Goal: Communication & Community: Ask a question

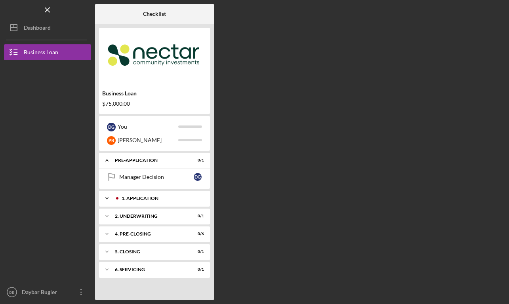
click at [151, 195] on div "Icon/Expander 1. Application 0 / 24" at bounding box center [154, 199] width 111 height 16
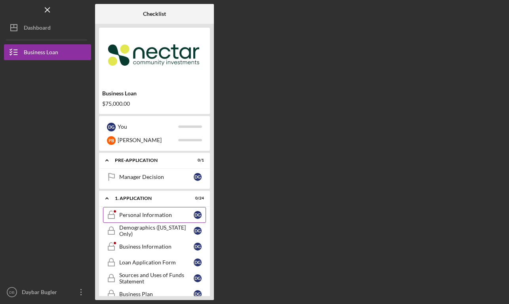
click at [159, 217] on div "Personal Information" at bounding box center [156, 215] width 74 height 6
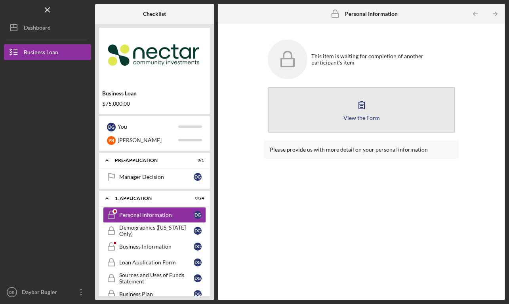
click at [377, 111] on button "View the Form Form" at bounding box center [362, 110] width 188 height 46
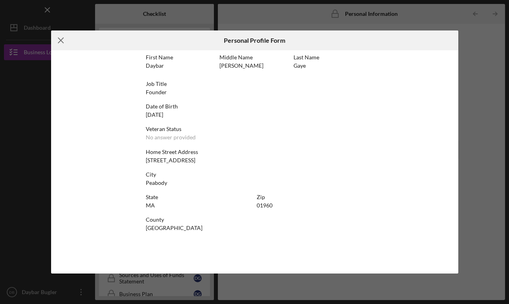
click at [59, 42] on line at bounding box center [60, 40] width 5 height 5
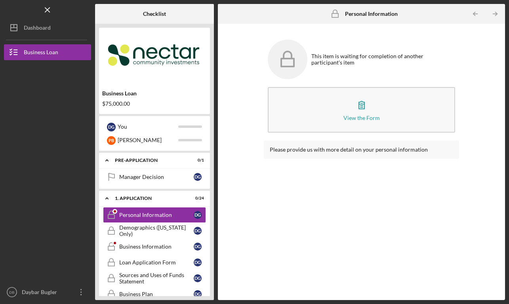
click at [290, 53] on icon at bounding box center [288, 54] width 8 height 7
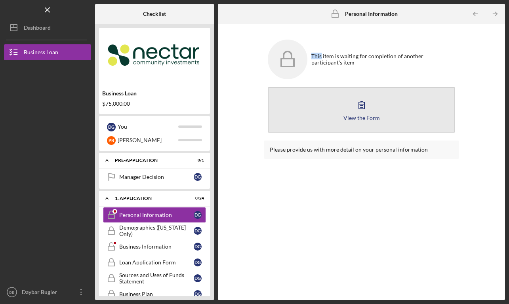
click at [325, 110] on button "View the Form Form" at bounding box center [362, 110] width 188 height 46
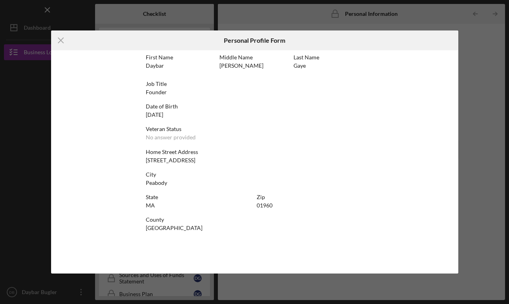
click at [128, 181] on div "First Name Daybar Middle Name [PERSON_NAME] Last Name [PERSON_NAME] Job Title F…" at bounding box center [254, 161] width 407 height 223
click at [158, 113] on div "[DATE]" at bounding box center [154, 115] width 17 height 6
click at [60, 41] on line at bounding box center [60, 40] width 5 height 5
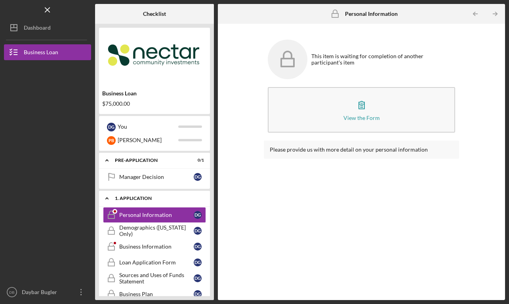
click at [161, 199] on div "1. Application" at bounding box center [157, 198] width 85 height 5
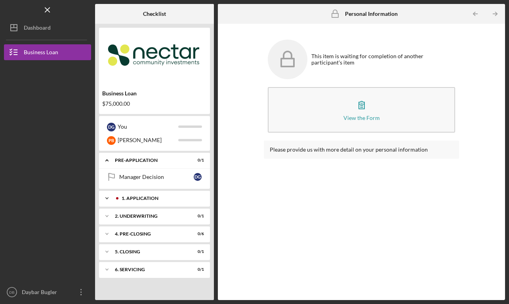
click at [161, 199] on div "1. Application" at bounding box center [161, 198] width 78 height 5
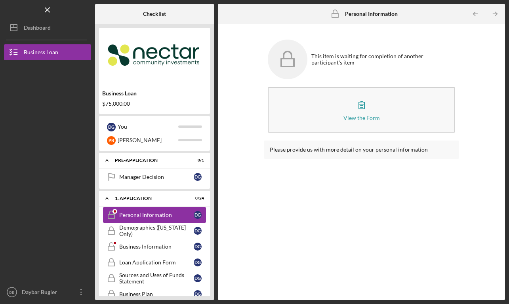
click at [152, 218] on link "Personal Information Personal Information D G" at bounding box center [154, 215] width 103 height 16
click at [161, 244] on div "Business Information" at bounding box center [156, 247] width 74 height 6
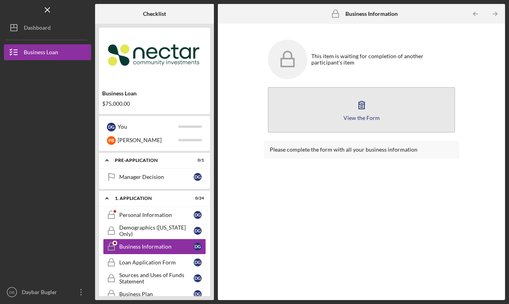
click at [347, 125] on button "View the Form Form" at bounding box center [362, 110] width 188 height 46
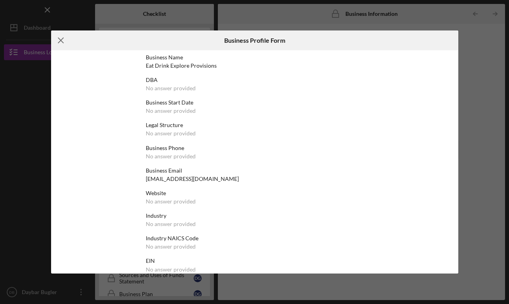
click at [53, 38] on icon "Icon/Menu Close" at bounding box center [61, 40] width 20 height 20
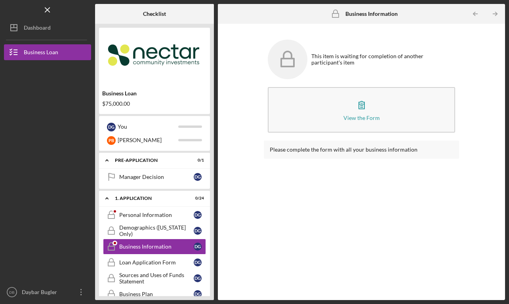
click at [125, 106] on div "$75,000.00" at bounding box center [154, 104] width 105 height 6
click at [119, 101] on div "$75,000.00" at bounding box center [154, 104] width 105 height 6
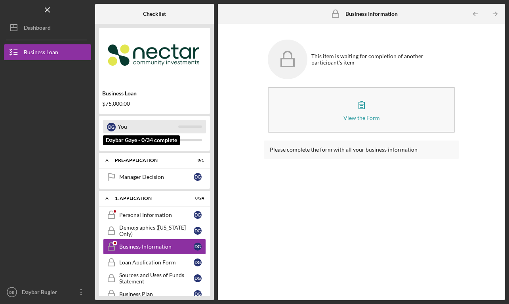
click at [155, 126] on div "You" at bounding box center [148, 126] width 61 height 13
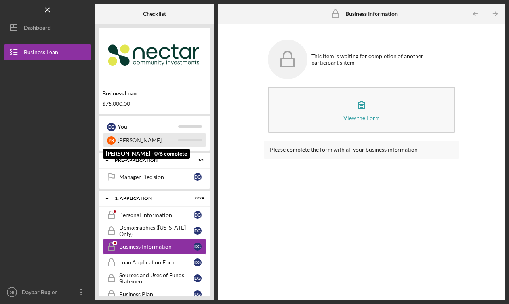
click at [160, 138] on div "[PERSON_NAME]" at bounding box center [148, 139] width 61 height 13
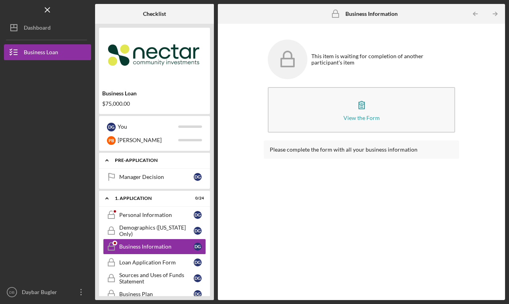
click at [139, 162] on div "Pre-Application" at bounding box center [157, 160] width 85 height 5
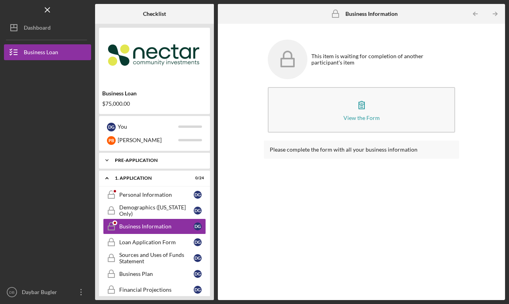
click at [143, 156] on div "Icon/Expander Pre-Application 0 / 1" at bounding box center [154, 160] width 111 height 16
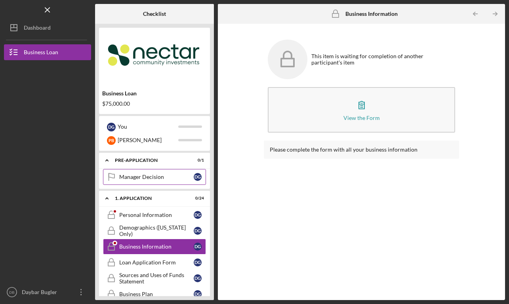
click at [145, 178] on div "Manager Decision" at bounding box center [156, 177] width 74 height 6
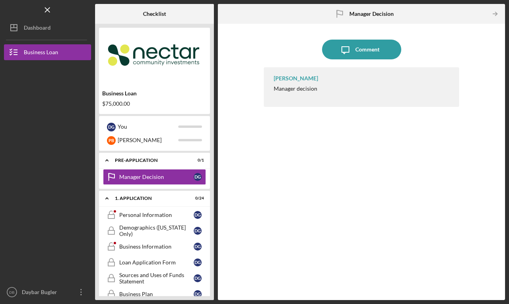
click at [300, 100] on div "[PERSON_NAME] Manager decision" at bounding box center [362, 87] width 196 height 40
click at [143, 198] on div "1. Application" at bounding box center [157, 198] width 85 height 5
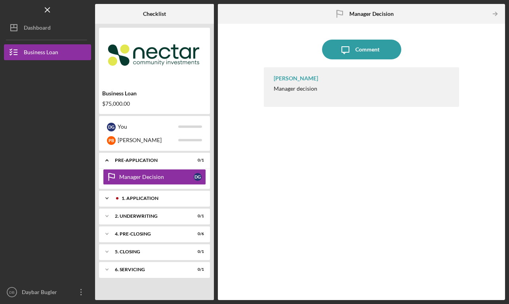
click at [143, 198] on div "1. Application" at bounding box center [161, 198] width 78 height 5
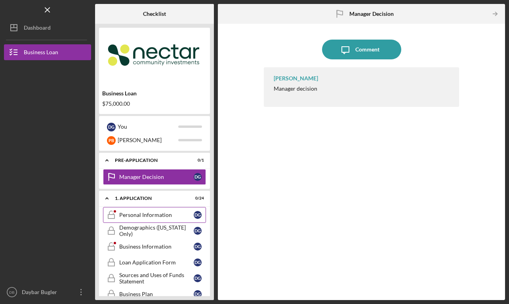
click at [142, 216] on div "Personal Information" at bounding box center [156, 215] width 74 height 6
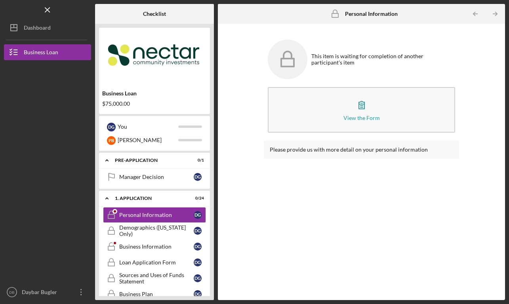
click at [328, 153] on div "Please provide us with more detail on your personal information" at bounding box center [362, 150] width 196 height 18
click at [328, 138] on div "This item is waiting for completion of another participant's item View the Form…" at bounding box center [362, 88] width 196 height 105
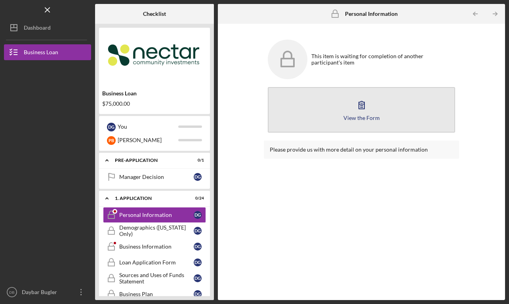
click at [337, 112] on button "View the Form Form" at bounding box center [362, 110] width 188 height 46
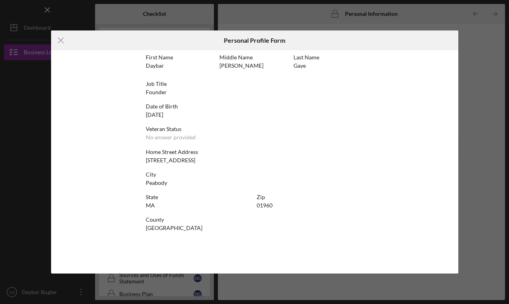
click at [180, 88] on div "Job Title Founder" at bounding box center [255, 88] width 218 height 15
click at [165, 88] on div "Job Title Founder" at bounding box center [255, 88] width 218 height 15
click at [166, 141] on div "First Name Daybar Middle Name [PERSON_NAME] Last Name [PERSON_NAME] Job Title F…" at bounding box center [255, 161] width 218 height 215
click at [166, 140] on div "No answer provided" at bounding box center [171, 137] width 50 height 6
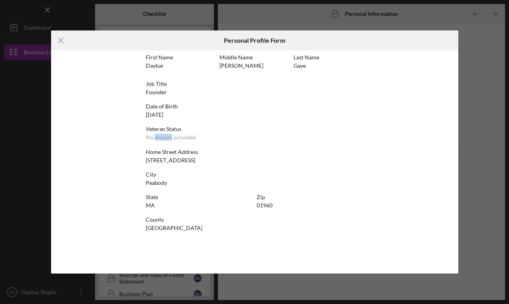
click at [166, 140] on div "No answer provided" at bounding box center [171, 137] width 50 height 6
click at [57, 41] on icon "Icon/Menu Close" at bounding box center [61, 40] width 20 height 20
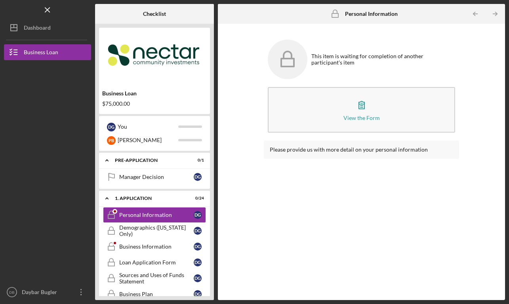
click at [293, 59] on rect at bounding box center [287, 63] width 13 height 8
click at [302, 65] on icon at bounding box center [288, 60] width 40 height 40
click at [335, 154] on div "Please provide us with more detail on your personal information" at bounding box center [362, 150] width 196 height 18
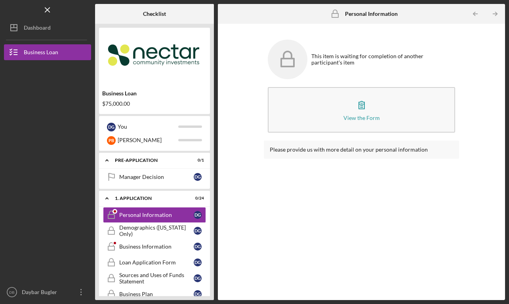
click at [127, 104] on div "$75,000.00" at bounding box center [154, 104] width 105 height 6
click at [499, 13] on icon "Icon/Table Pagination Arrow" at bounding box center [495, 14] width 18 height 18
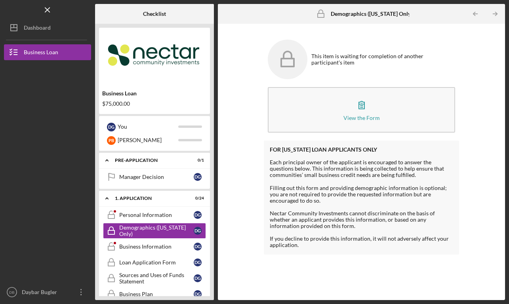
click at [332, 135] on div "View the Form Form" at bounding box center [362, 109] width 196 height 53
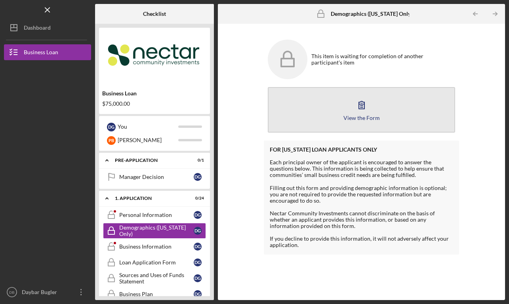
click at [339, 126] on button "View the Form Form" at bounding box center [362, 110] width 188 height 46
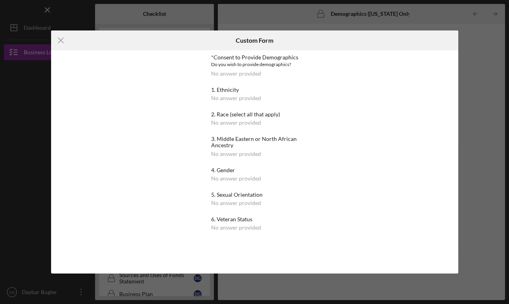
click at [440, 29] on div "Icon/Menu Close Custom Form *Consent to Provide Demographics Do you wish to pro…" at bounding box center [254, 152] width 509 height 304
click at [424, 14] on div "Icon/Menu Close Custom Form *Consent to Provide Demographics Do you wish to pro…" at bounding box center [254, 152] width 509 height 304
click at [57, 35] on icon "Icon/Menu Close" at bounding box center [61, 40] width 20 height 20
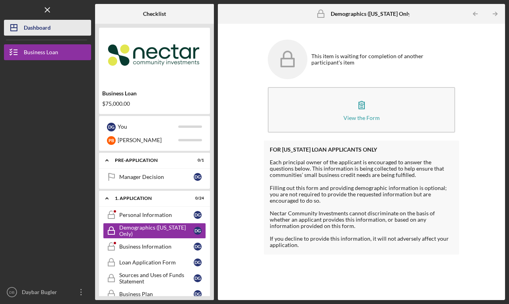
click at [51, 26] on button "Icon/Dashboard Dashboard" at bounding box center [47, 28] width 87 height 16
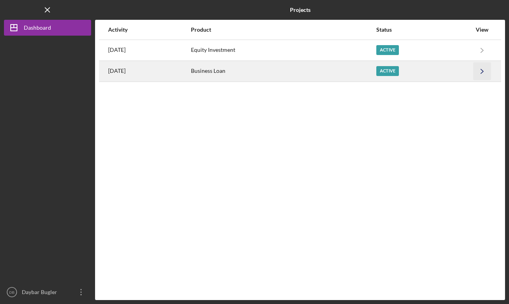
click at [482, 73] on icon "Icon/Navigate" at bounding box center [482, 71] width 18 height 18
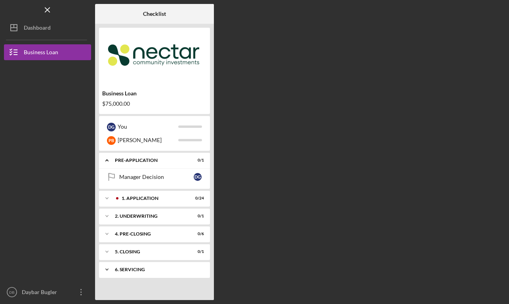
click at [143, 272] on div "Icon/Expander 6. Servicing 0 / 1" at bounding box center [154, 270] width 111 height 16
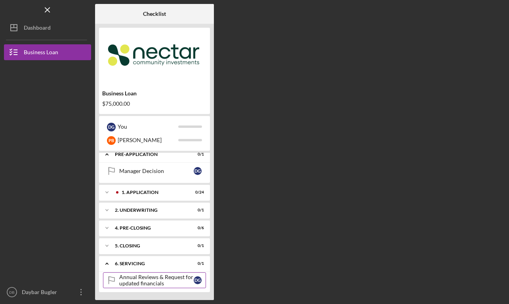
scroll to position [6, 0]
click at [142, 283] on div "Annual Reviews & Request for updated financials" at bounding box center [156, 280] width 74 height 13
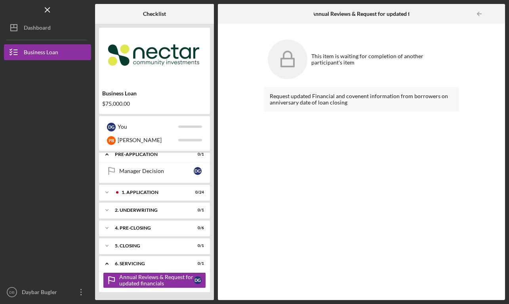
click at [326, 98] on div "Request updated Financial and covenent information from borrowers on anniversar…" at bounding box center [362, 99] width 196 height 25
click at [300, 58] on icon at bounding box center [288, 60] width 40 height 40
click at [152, 250] on div "Icon/Expander 5. Closing 0 / 1" at bounding box center [154, 246] width 111 height 16
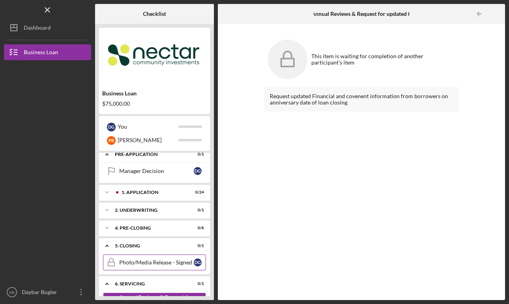
click at [151, 266] on link "Photo/Media Release - Signed Photo/Media Release - Signed D G" at bounding box center [154, 263] width 103 height 16
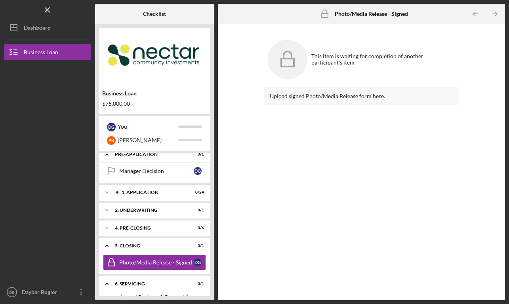
click at [340, 164] on div "Upload signed Photo/Media Release form here." at bounding box center [362, 187] width 196 height 201
click at [326, 91] on div "Upload signed Photo/Media Release form here." at bounding box center [362, 96] width 196 height 18
click at [178, 240] on div "Icon/Expander 5. Closing 0 / 1" at bounding box center [154, 246] width 111 height 16
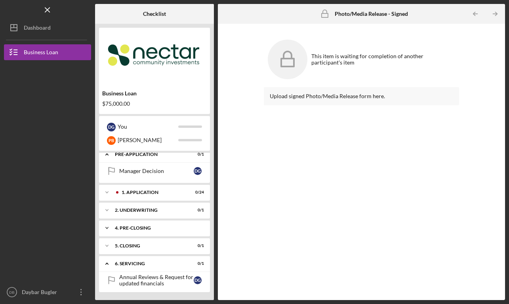
click at [149, 228] on div "4. Pre-Closing" at bounding box center [157, 228] width 85 height 5
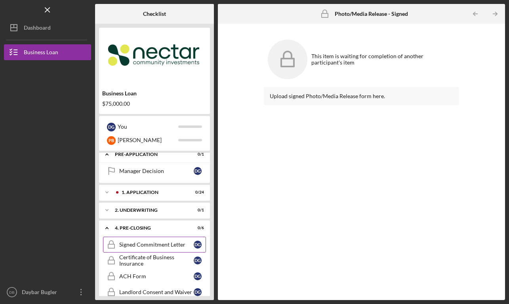
click at [171, 249] on link "Signed Commitment Letter Signed Commitment Letter D G" at bounding box center [154, 245] width 103 height 16
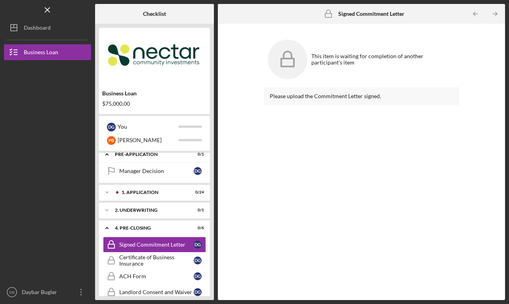
click at [375, 124] on div "Please upload the Commitment Letter signed." at bounding box center [362, 187] width 196 height 201
click at [307, 95] on div "Please upload the Commitment Letter signed." at bounding box center [362, 96] width 184 height 6
click at [168, 245] on div "Signed Commitment Letter" at bounding box center [156, 245] width 74 height 6
click at [173, 92] on div "Business Loan" at bounding box center [154, 93] width 105 height 6
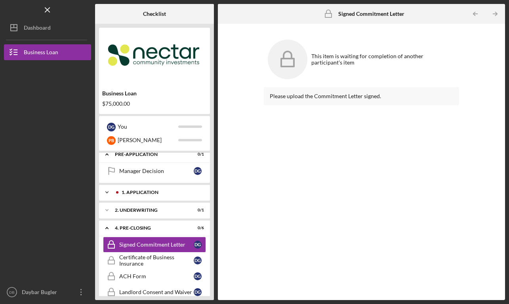
click at [153, 192] on div "1. Application" at bounding box center [161, 192] width 78 height 5
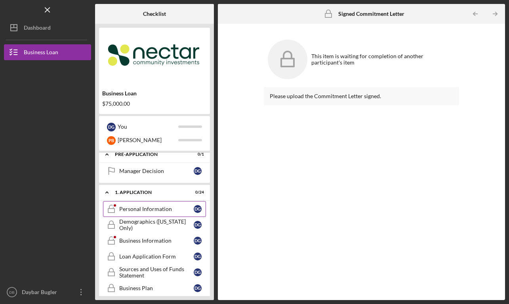
click at [148, 212] on div "Personal Information" at bounding box center [156, 209] width 74 height 6
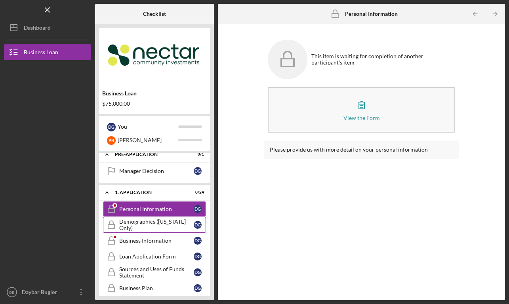
click at [149, 225] on div "Demographics ([US_STATE] Only)" at bounding box center [156, 225] width 74 height 13
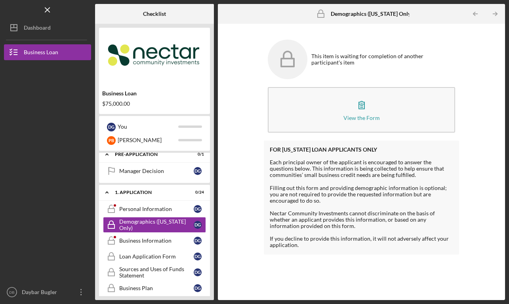
click at [346, 168] on div "Each principal owner of the applicant is encouraged to answer the questions bel…" at bounding box center [362, 168] width 184 height 19
click at [156, 211] on div "Personal Information" at bounding box center [156, 209] width 74 height 6
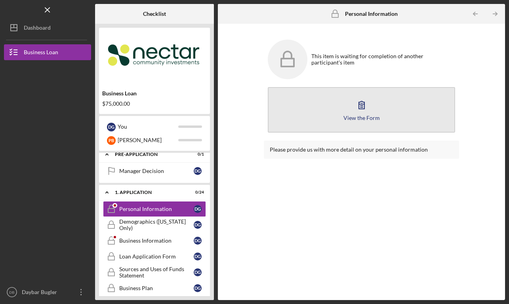
click at [399, 107] on button "View the Form Form" at bounding box center [362, 110] width 188 height 46
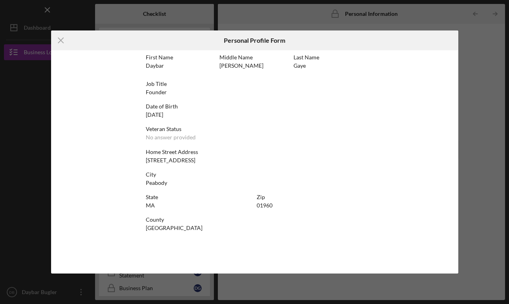
click at [217, 166] on div "First Name Daybar Middle Name [PERSON_NAME] Last Name [PERSON_NAME] Job Title F…" at bounding box center [255, 161] width 218 height 215
click at [188, 137] on div "No answer provided" at bounding box center [171, 137] width 50 height 6
click at [183, 132] on div "Veteran Status No answer provided" at bounding box center [255, 133] width 218 height 15
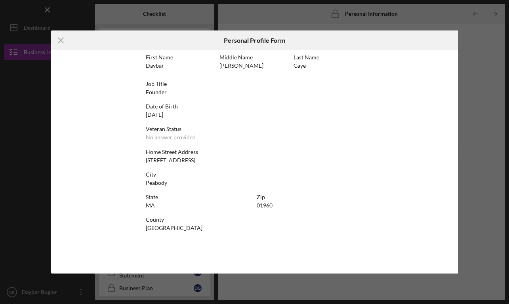
click at [187, 161] on div "Home Street Address [STREET_ADDRESS]" at bounding box center [255, 156] width 218 height 15
drag, startPoint x: 187, startPoint y: 161, endPoint x: 186, endPoint y: 128, distance: 33.3
click at [187, 160] on div "Home Street Address [STREET_ADDRESS]" at bounding box center [255, 156] width 218 height 15
click at [186, 114] on div "Date of Birth [DEMOGRAPHIC_DATA]" at bounding box center [255, 110] width 218 height 15
click at [156, 107] on div "Date of Birth" at bounding box center [255, 106] width 218 height 6
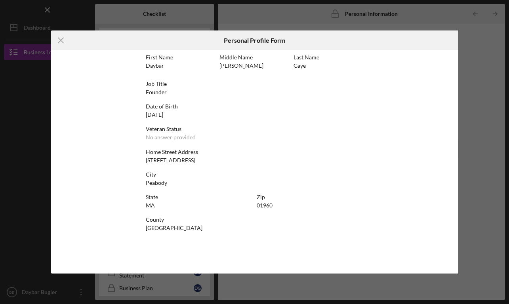
click at [156, 86] on div "Job Title" at bounding box center [255, 84] width 218 height 6
click at [61, 36] on icon "Icon/Menu Close" at bounding box center [61, 40] width 20 height 20
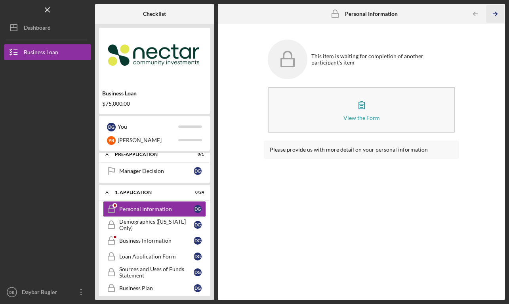
click at [494, 10] on icon "Icon/Table Pagination Arrow" at bounding box center [495, 14] width 18 height 18
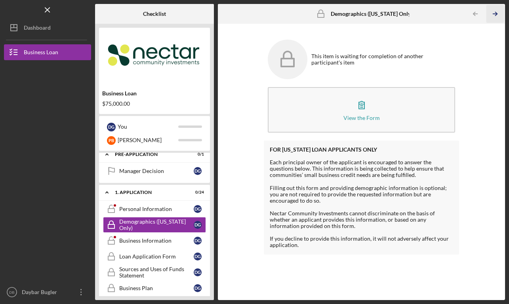
click at [494, 13] on icon "Icon/Table Pagination Arrow" at bounding box center [495, 14] width 18 height 18
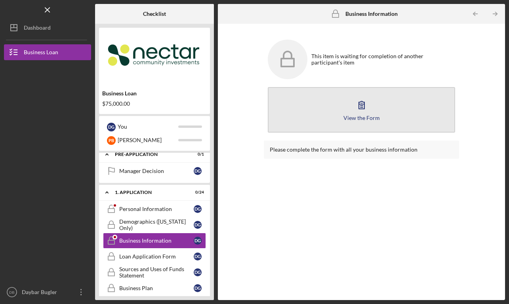
click at [351, 119] on div "View the Form" at bounding box center [361, 118] width 36 height 6
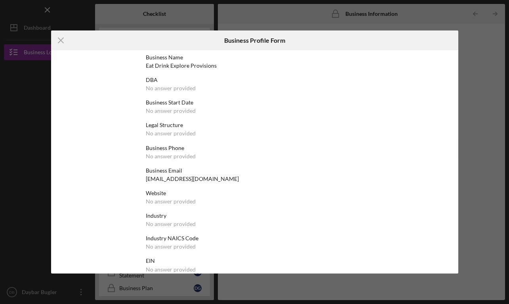
click at [159, 81] on div "DBA" at bounding box center [255, 80] width 218 height 6
click at [160, 103] on div "Business Start Date" at bounding box center [255, 102] width 218 height 6
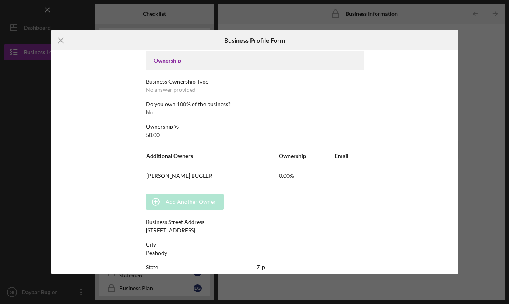
scroll to position [249, 0]
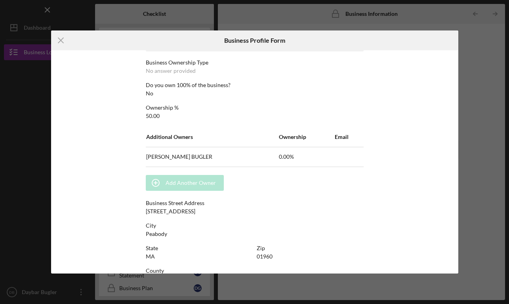
click at [202, 177] on div "Add Another Owner" at bounding box center [191, 183] width 50 height 16
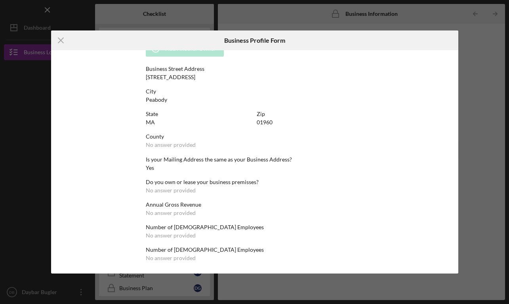
scroll to position [384, 0]
click at [59, 42] on line at bounding box center [60, 40] width 5 height 5
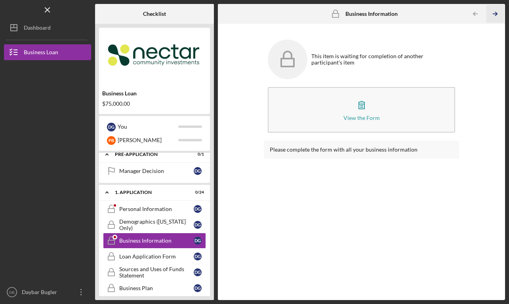
click at [496, 15] on icon "Icon/Table Pagination Arrow" at bounding box center [495, 14] width 18 height 18
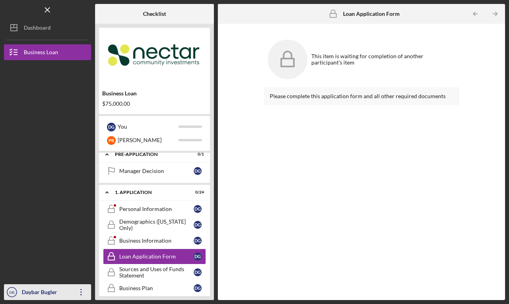
click at [78, 292] on icon "Icon/Overflow" at bounding box center [81, 292] width 20 height 20
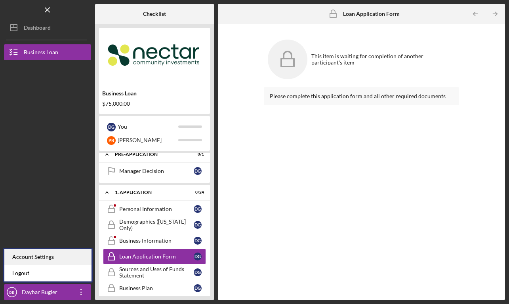
click at [70, 260] on div "Account Settings" at bounding box center [47, 257] width 87 height 16
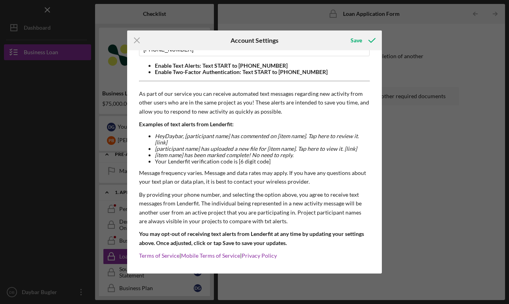
scroll to position [59, 0]
click at [373, 40] on polyline "submit" at bounding box center [372, 40] width 6 height 4
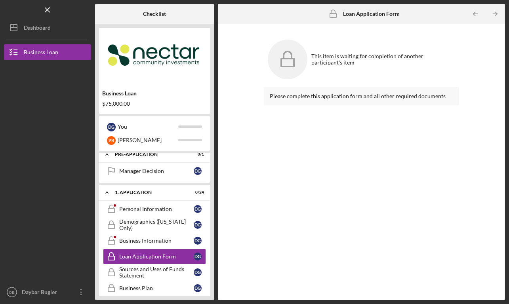
click at [122, 106] on div "$75,000.00" at bounding box center [154, 104] width 105 height 6
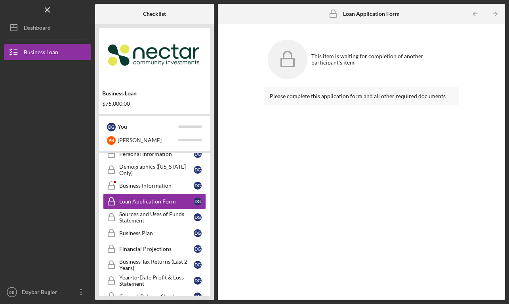
scroll to position [62, 0]
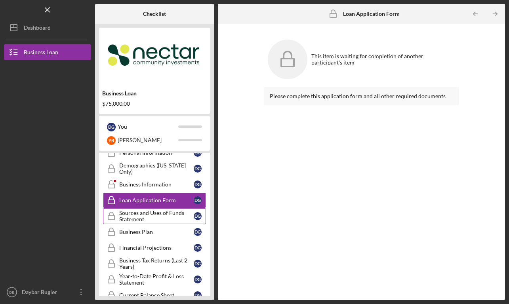
click at [148, 220] on div "Sources and Uses of Funds Statement" at bounding box center [156, 216] width 74 height 13
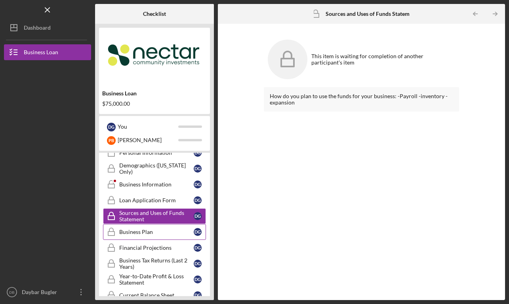
click at [147, 233] on div "Business Plan" at bounding box center [156, 232] width 74 height 6
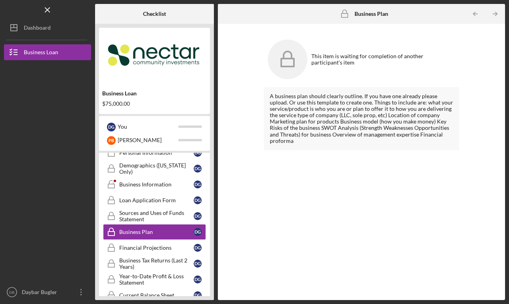
click at [330, 103] on div "A business plan should clearly outline. If you have one already please upload. …" at bounding box center [362, 118] width 196 height 63
click at [304, 156] on div "A business plan should clearly outline. If you have one already please upload. …" at bounding box center [362, 187] width 196 height 201
click at [288, 57] on icon at bounding box center [288, 60] width 40 height 40
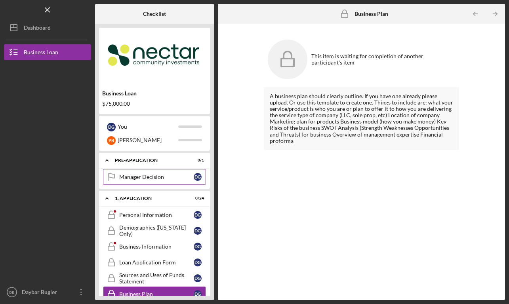
click at [169, 179] on div "Manager Decision" at bounding box center [156, 177] width 74 height 6
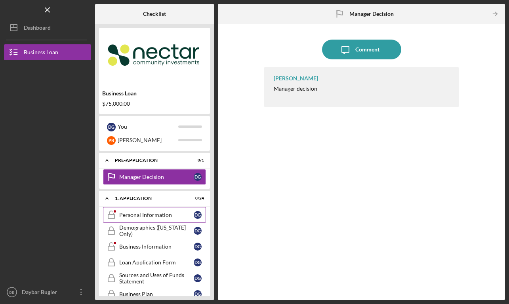
click at [160, 216] on div "Personal Information" at bounding box center [156, 215] width 74 height 6
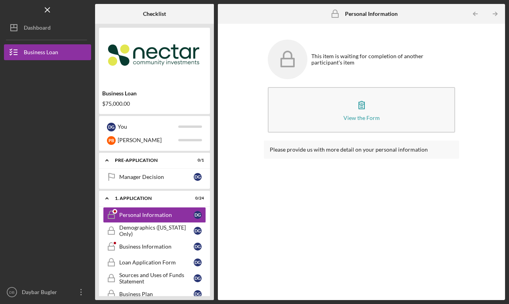
click at [340, 59] on div "This item is waiting for completion of another participant's item" at bounding box center [383, 59] width 144 height 13
drag, startPoint x: 335, startPoint y: 70, endPoint x: 303, endPoint y: 46, distance: 40.2
click at [303, 46] on div "This item is waiting for completion of another participant's item" at bounding box center [362, 60] width 196 height 48
copy div "This item is waiting for completion of another participant's item"
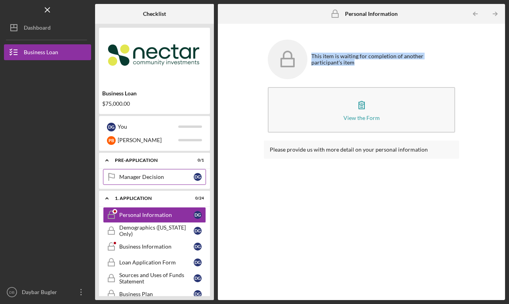
click at [139, 177] on div "Manager Decision" at bounding box center [156, 177] width 74 height 6
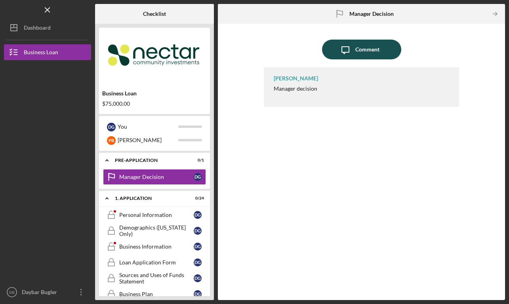
click at [354, 51] on icon "Icon/Message" at bounding box center [345, 50] width 20 height 20
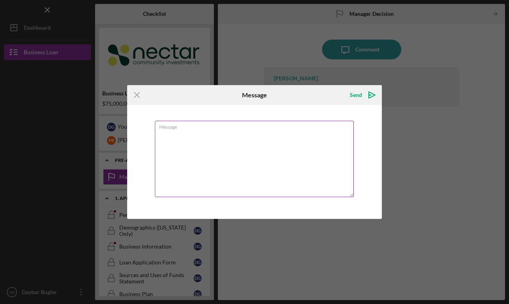
type textarea "L"
type textarea "I"
type textarea "B"
type textarea "t"
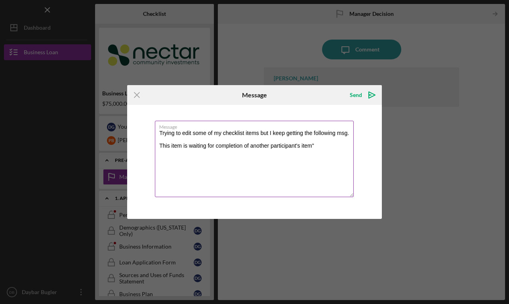
click at [162, 146] on textarea "Trying to edit some of my checklist items but I keep getting the following msg.…" at bounding box center [254, 159] width 199 height 76
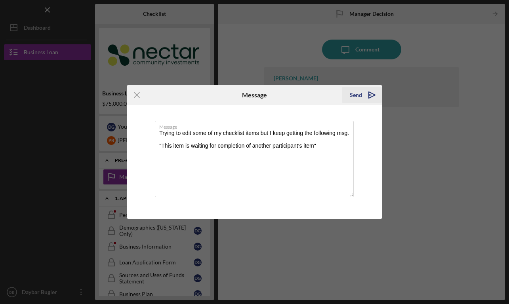
type textarea "Trying to edit some of my checklist items but I keep getting the following msg.…"
click at [375, 91] on icon "Icon/icon-invite-send" at bounding box center [372, 95] width 20 height 20
